Goal: Navigation & Orientation: Find specific page/section

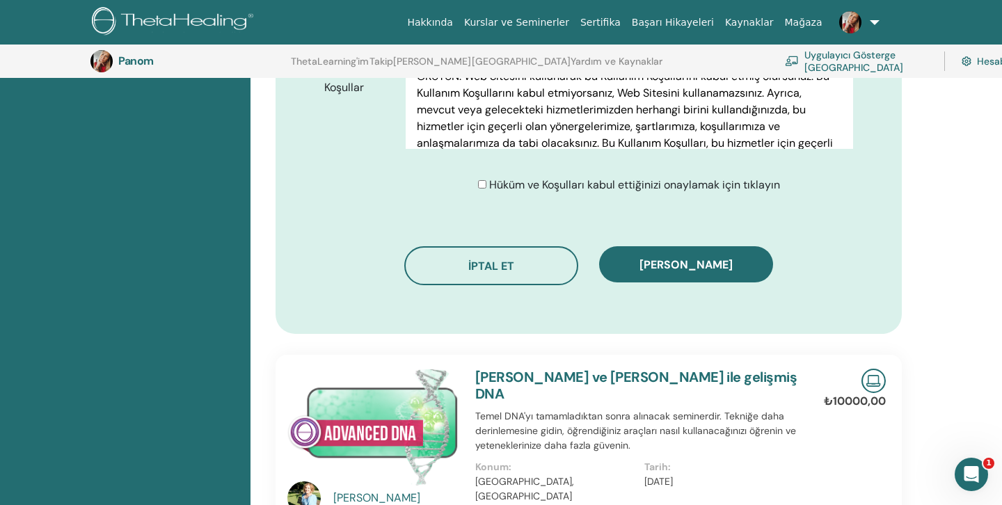
scroll to position [802, 0]
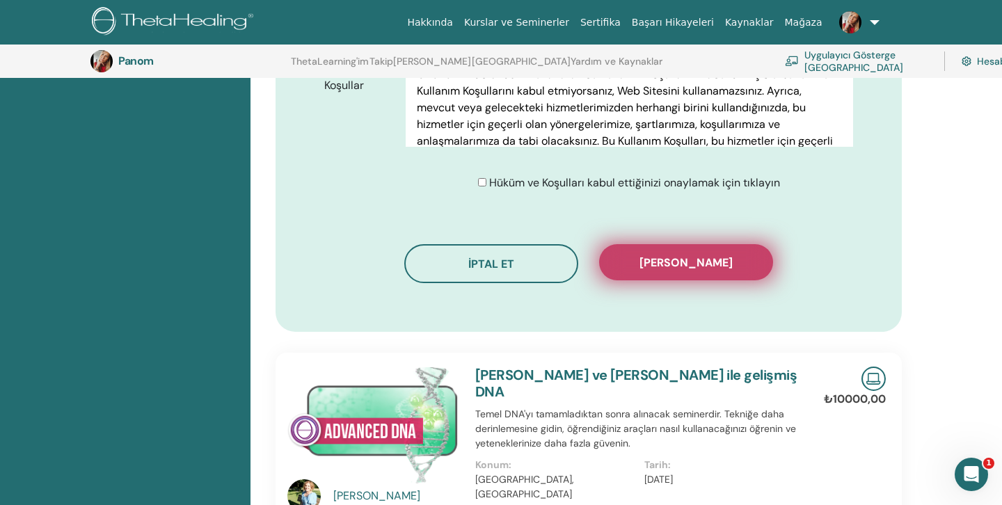
click at [684, 255] on span "KAYDI ONAYLA" at bounding box center [686, 262] width 93 height 15
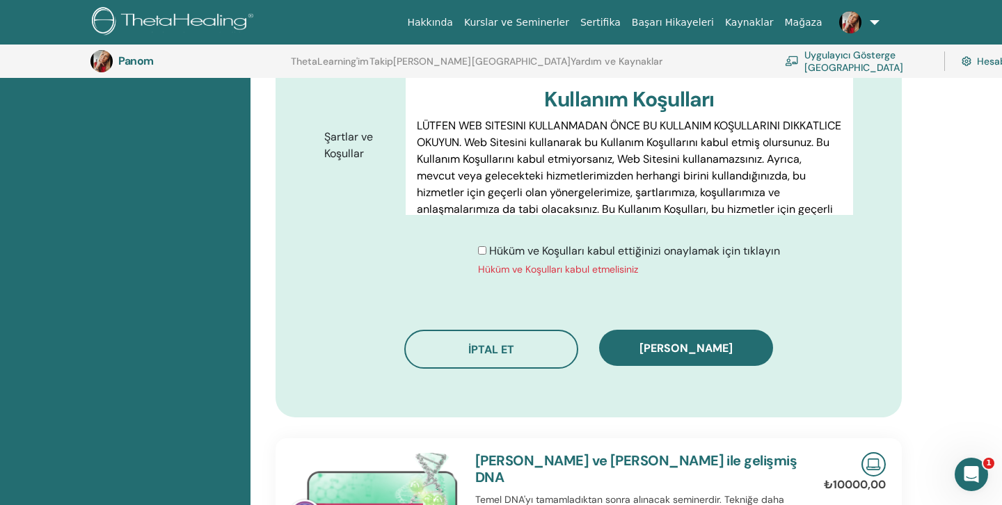
scroll to position [731, 0]
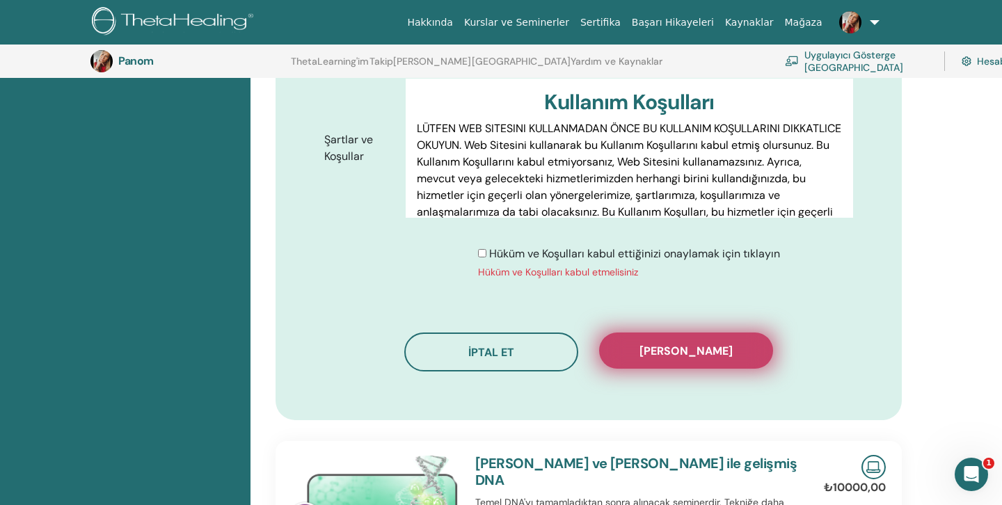
click at [692, 344] on span "KAYDI ONAYLA" at bounding box center [686, 351] width 93 height 15
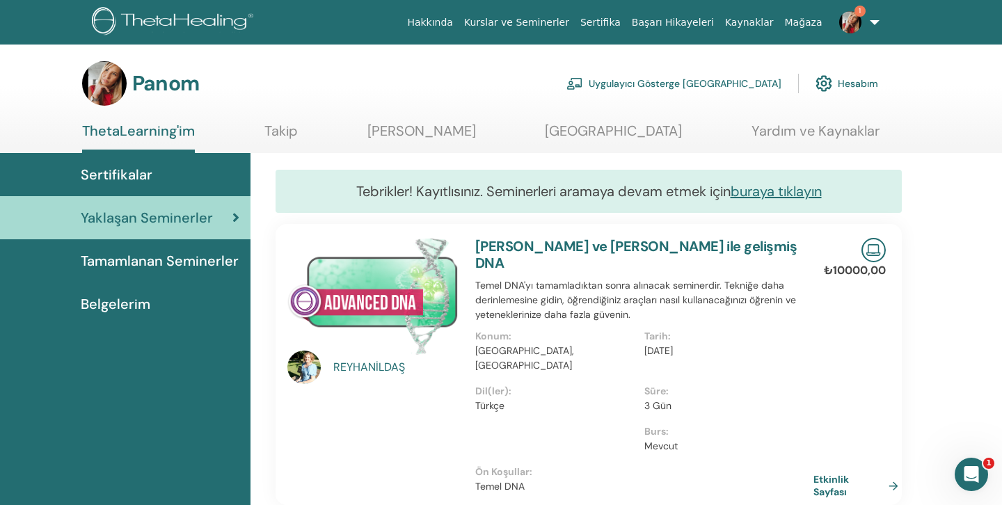
click at [177, 218] on span "Yaklaşan Seminerler" at bounding box center [147, 217] width 132 height 21
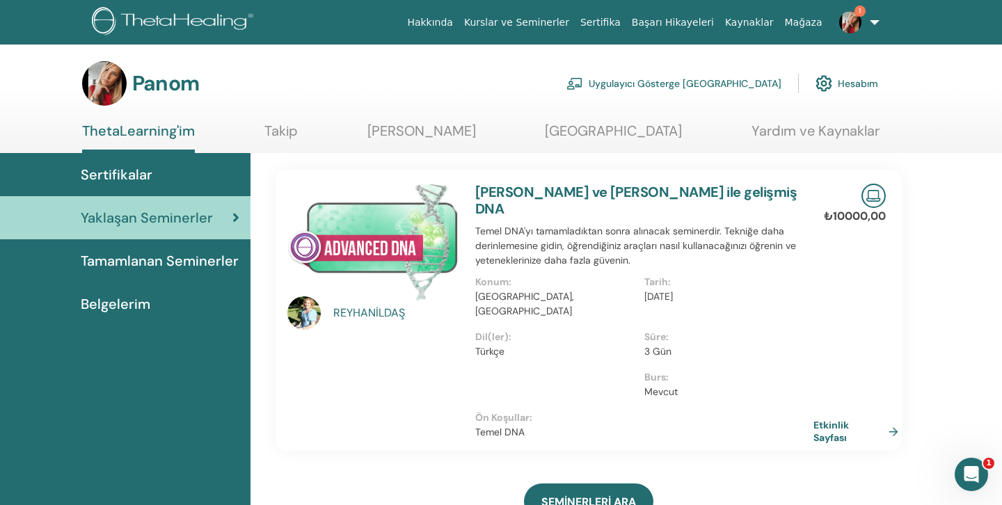
click at [171, 261] on span "Tamamlanan Seminerler" at bounding box center [160, 261] width 158 height 21
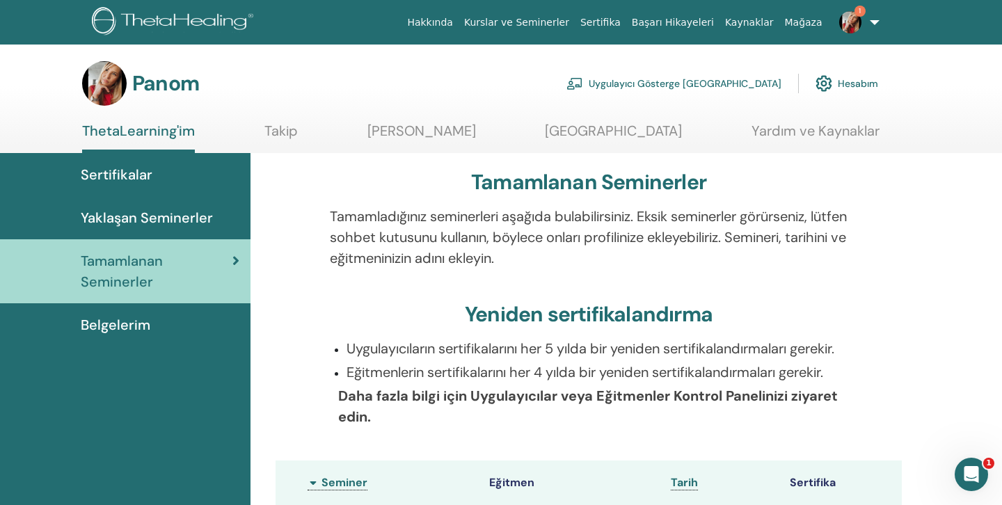
click at [127, 173] on span "Sertifikalar" at bounding box center [117, 174] width 72 height 21
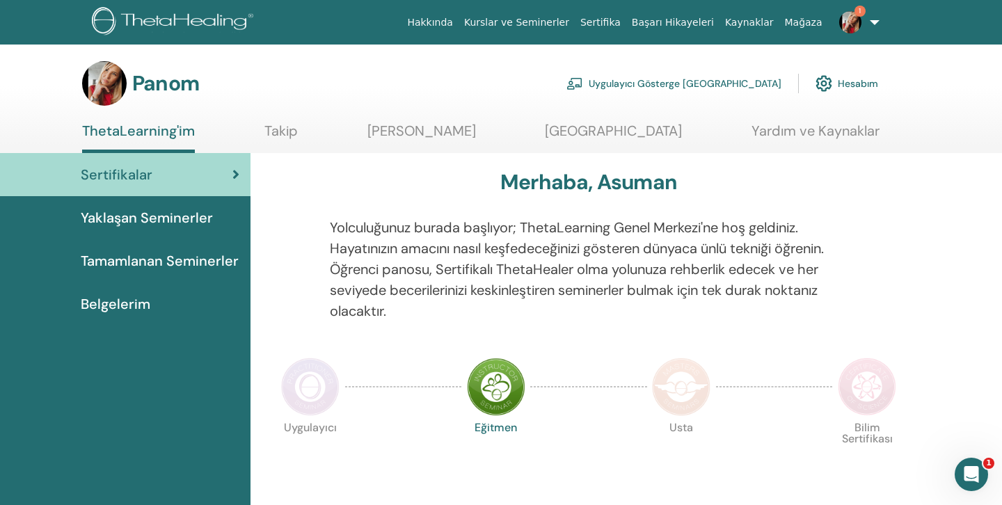
click at [575, 24] on link "Kurslar ve Seminerler" at bounding box center [517, 23] width 116 height 26
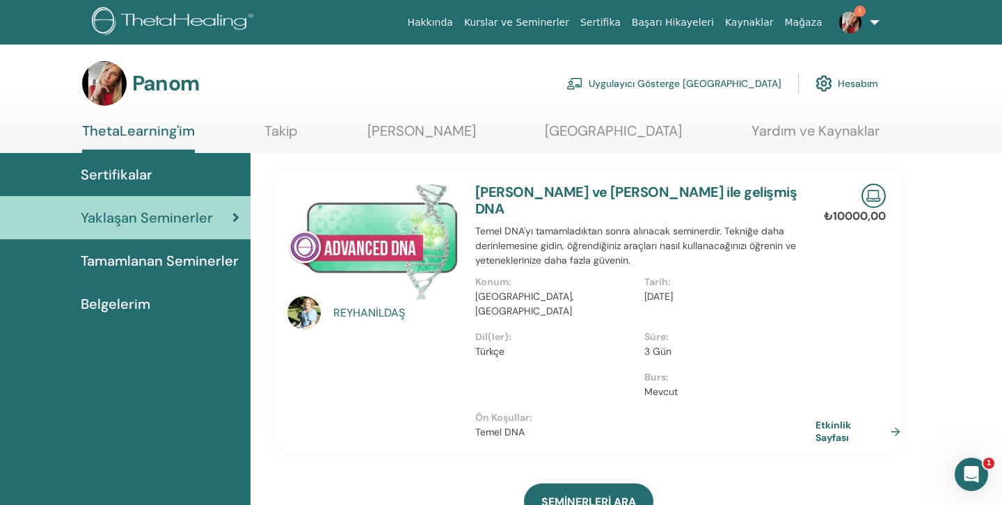
click at [836, 419] on link "Etkinlik Sayfası" at bounding box center [861, 431] width 90 height 25
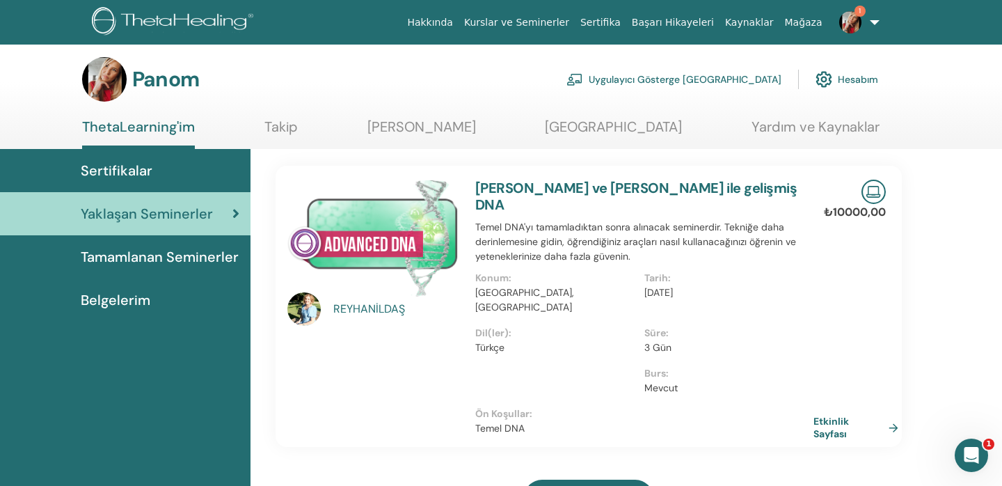
scroll to position [3, 0]
click at [701, 80] on link "Uygulayıcı Gösterge [GEOGRAPHIC_DATA]" at bounding box center [673, 80] width 215 height 31
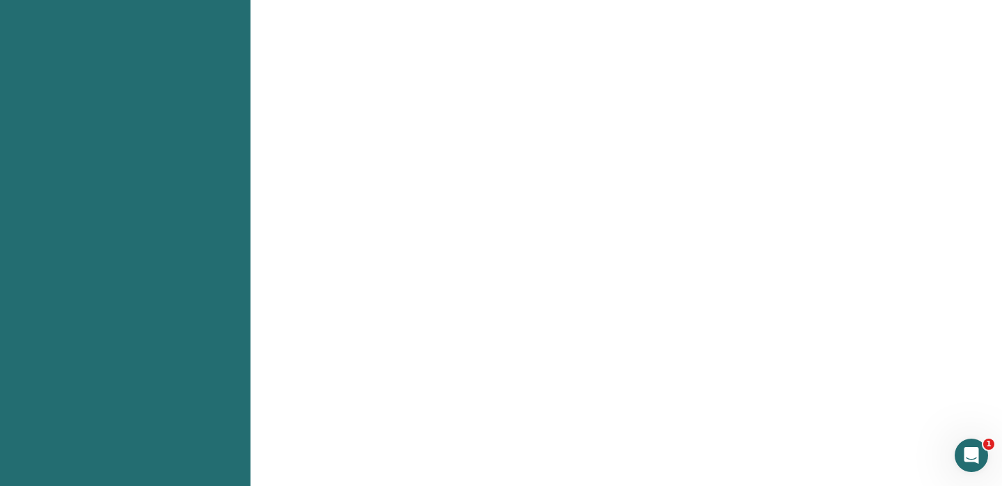
scroll to position [495, 0]
